Goal: Task Accomplishment & Management: Complete application form

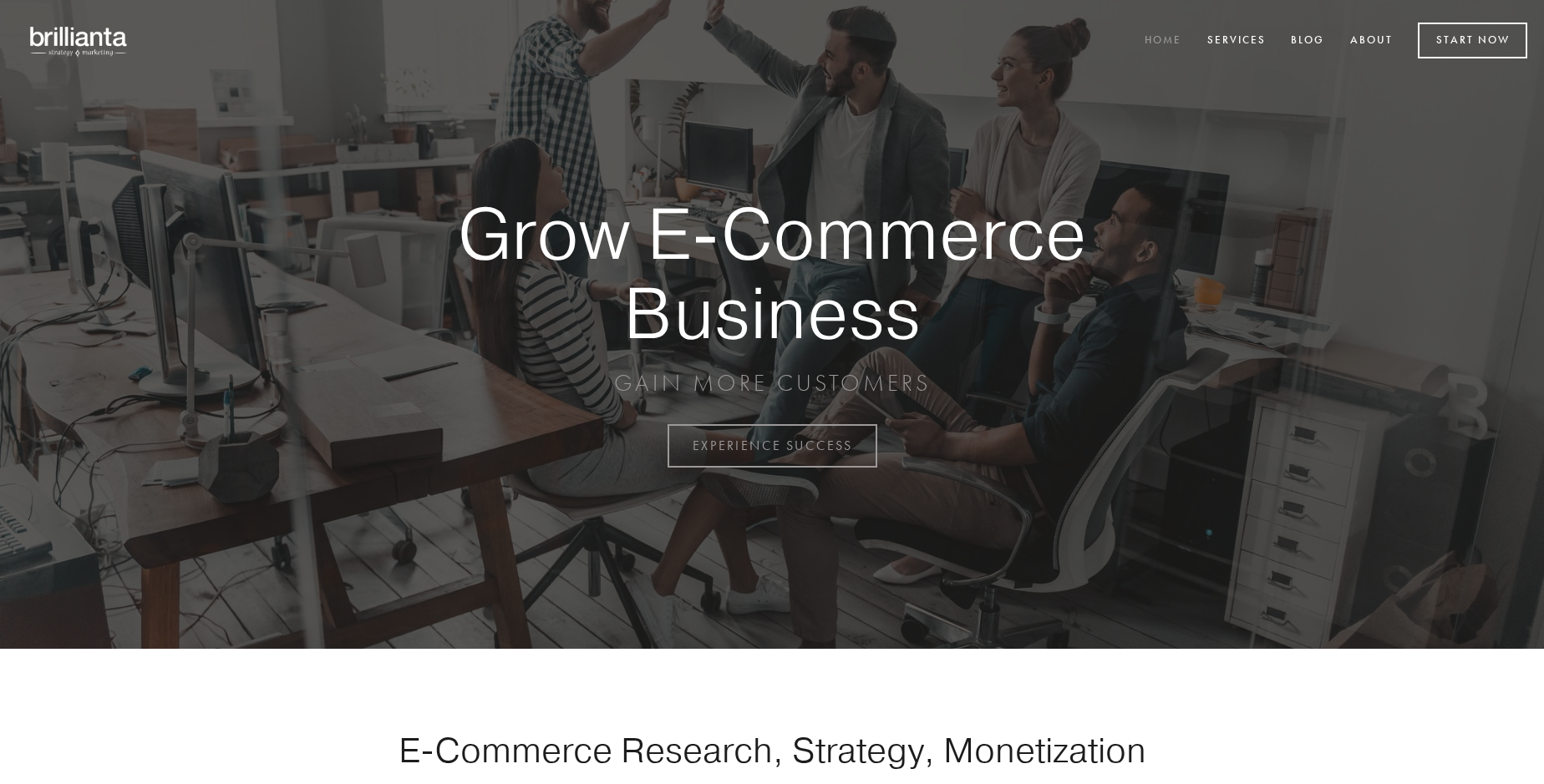
scroll to position [4377, 0]
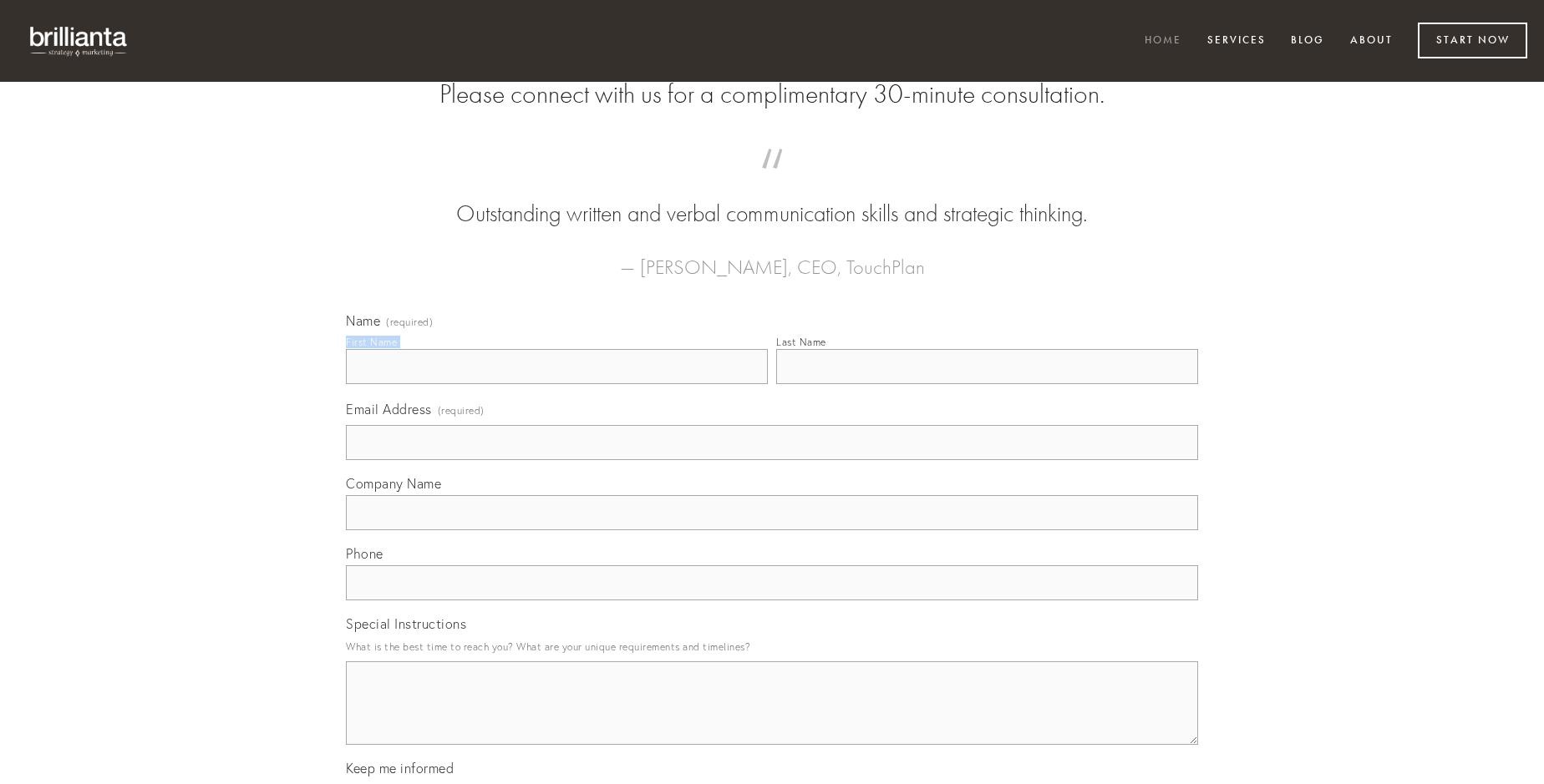
type input "[PERSON_NAME]"
click at [987, 384] on input "Last Name" at bounding box center [987, 367] width 422 height 35
type input "[PERSON_NAME]"
click at [772, 460] on input "Email Address (required)" at bounding box center [772, 442] width 852 height 35
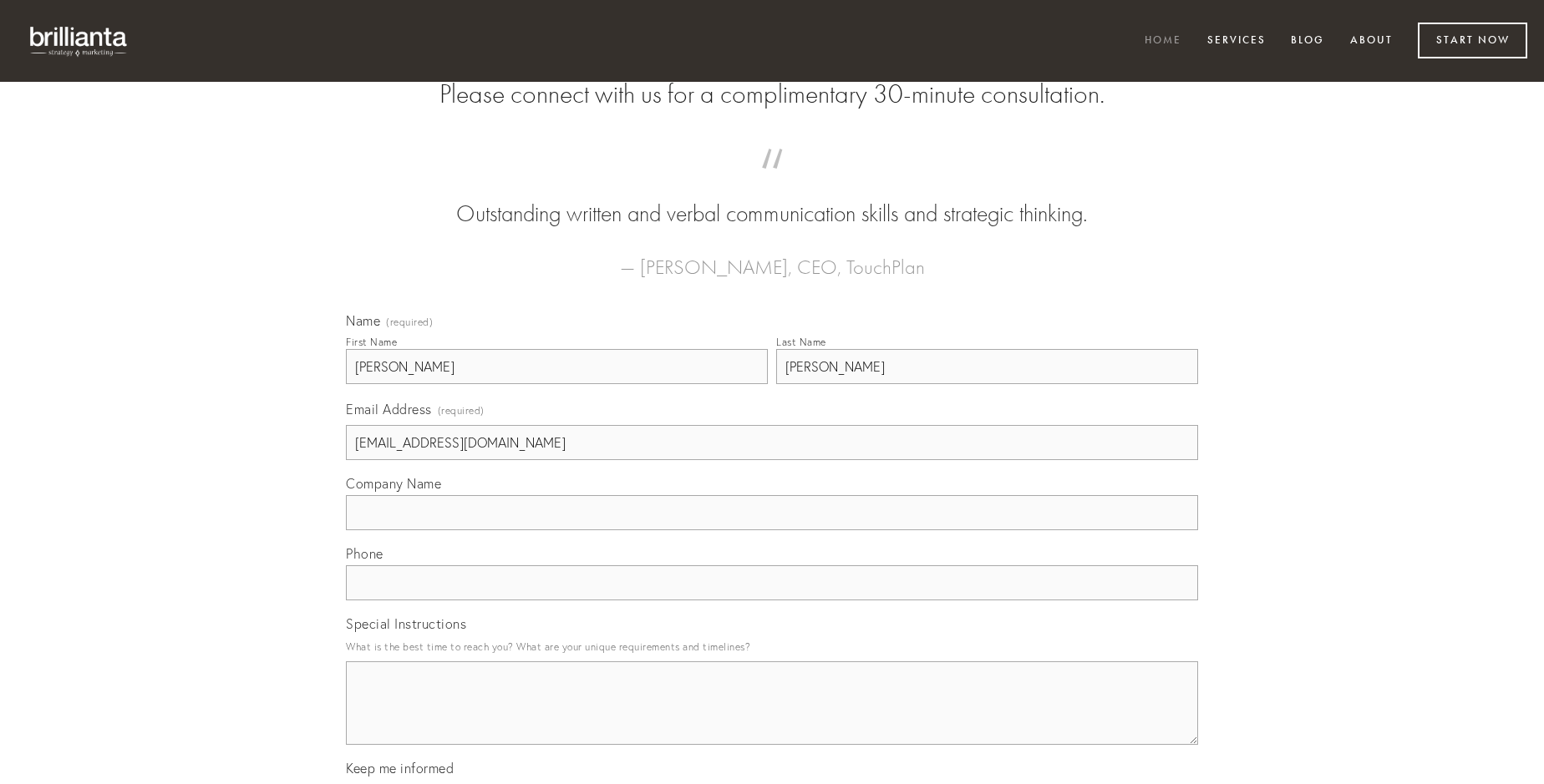
type input "[EMAIL_ADDRESS][DOMAIN_NAME]"
click at [772, 530] on input "Company Name" at bounding box center [772, 513] width 852 height 35
type input "sponte"
click at [772, 600] on input "text" at bounding box center [772, 583] width 852 height 35
click at [772, 718] on textarea "Special Instructions" at bounding box center [772, 703] width 852 height 84
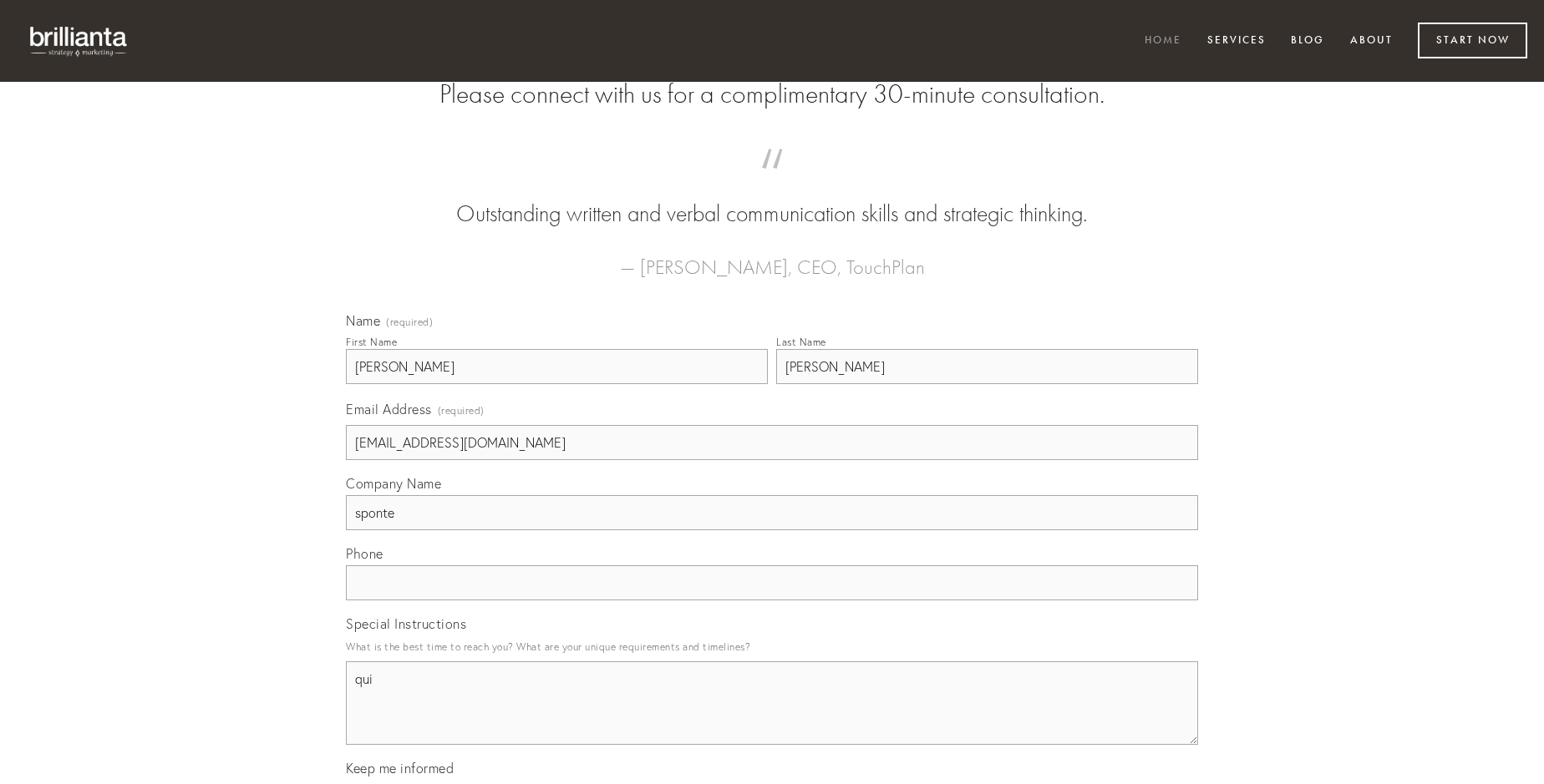
type textarea "qui"
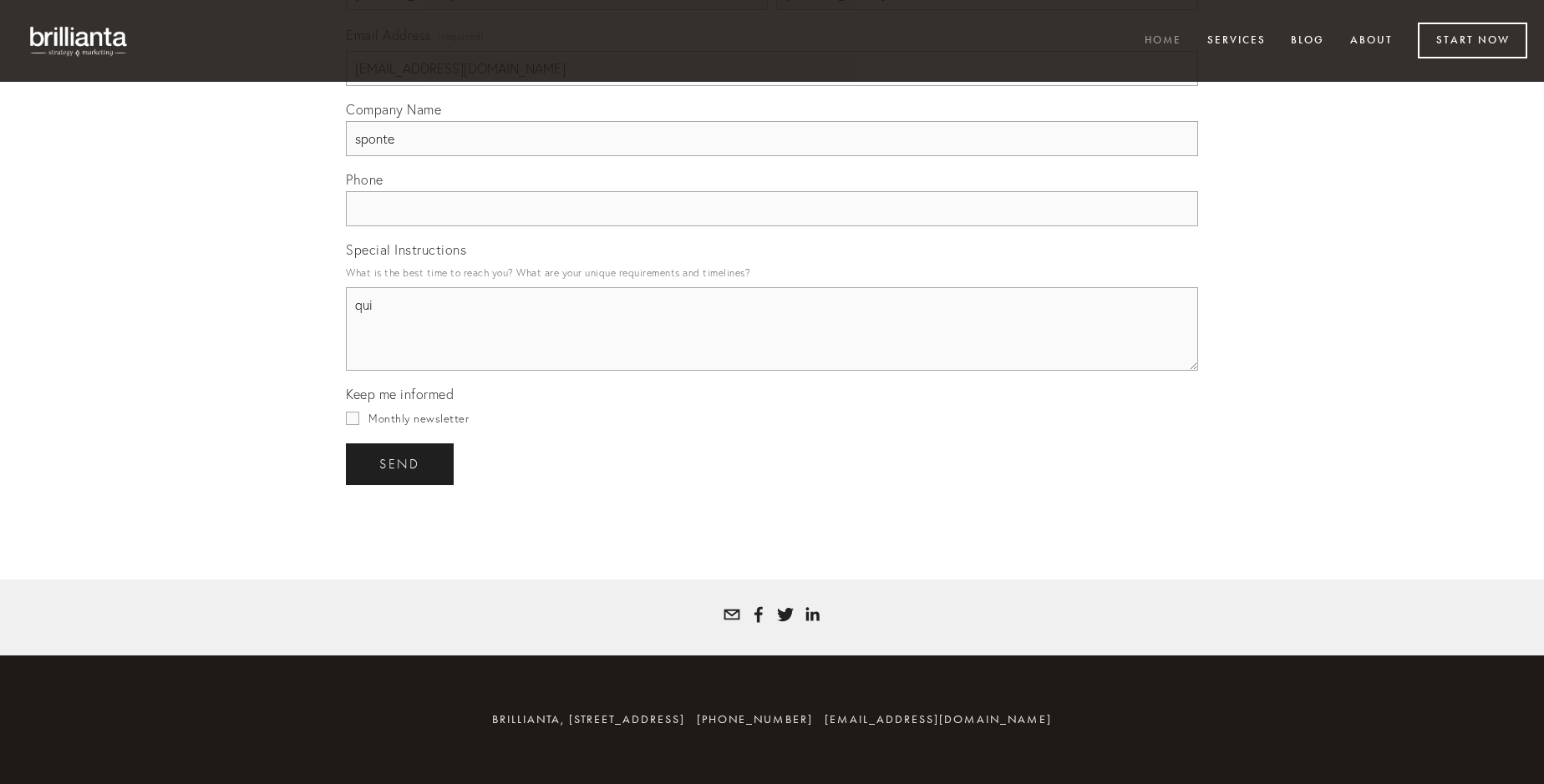
click at [401, 463] on span "send" at bounding box center [399, 464] width 41 height 15
